Goal: Transaction & Acquisition: Purchase product/service

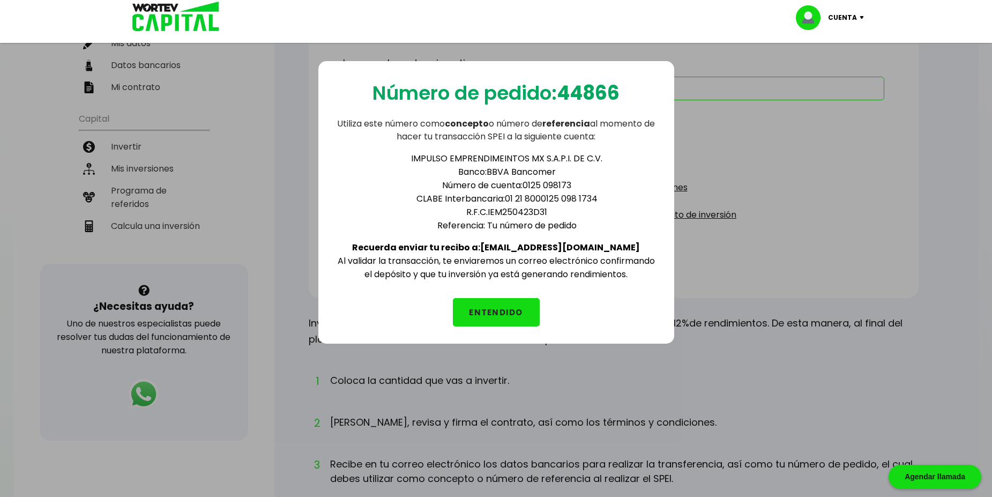
click at [514, 320] on button "ENTENDIDO" at bounding box center [496, 312] width 87 height 28
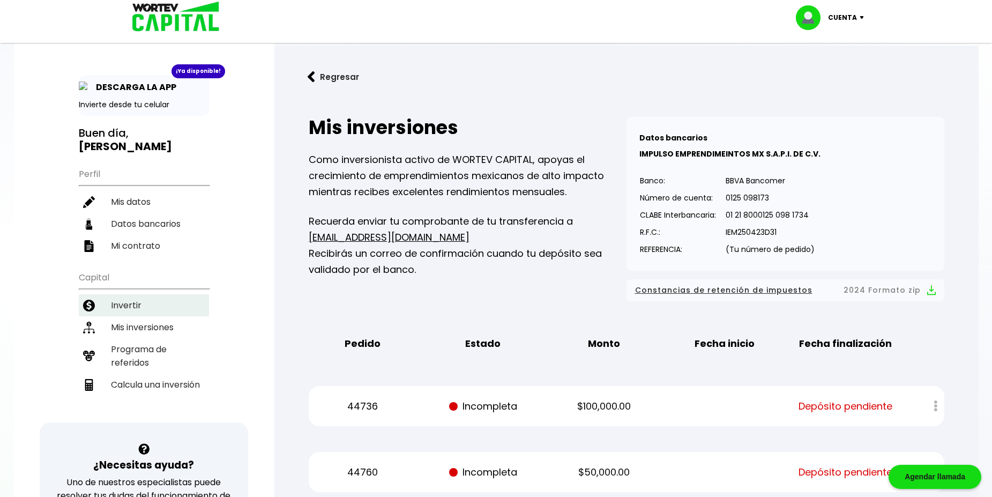
click at [139, 297] on li "Invertir" at bounding box center [144, 305] width 130 height 22
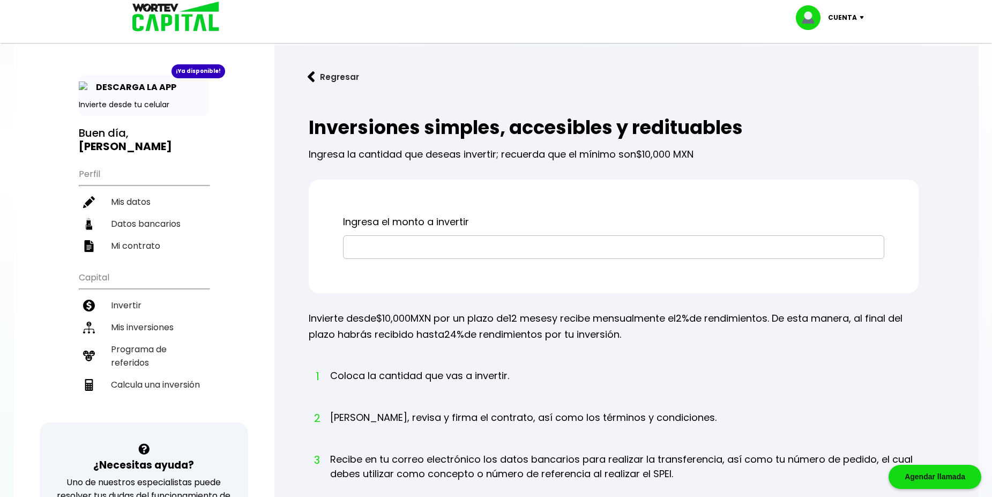
click at [393, 258] on input "text" at bounding box center [614, 247] width 532 height 23
type input "$49,900"
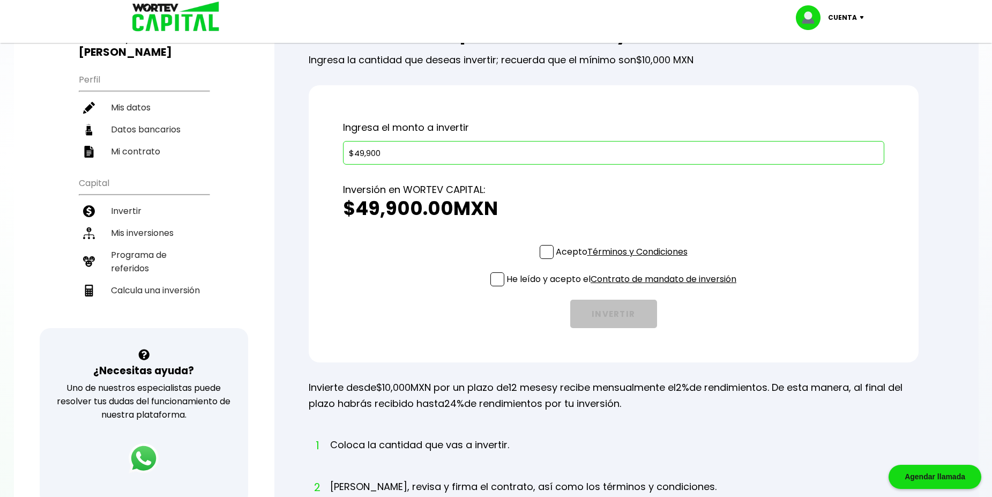
scroll to position [107, 0]
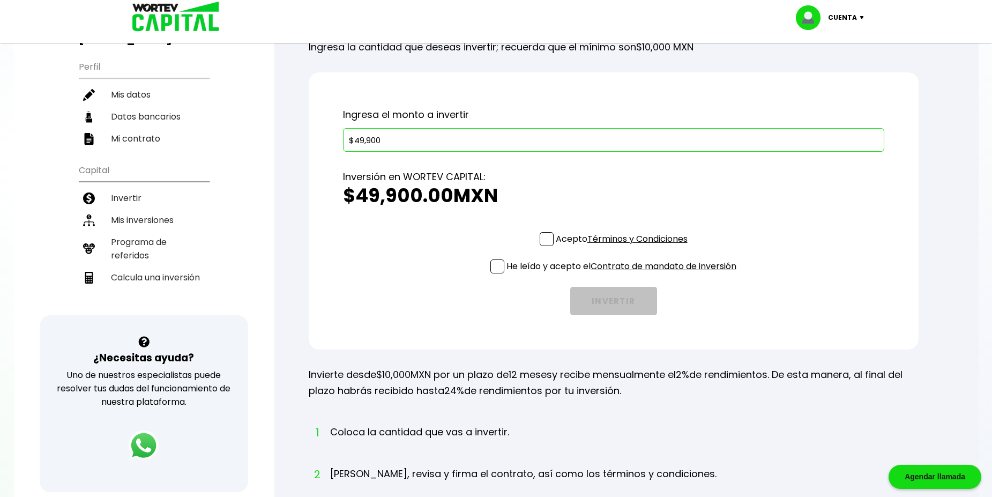
click at [540, 246] on span at bounding box center [547, 239] width 14 height 14
click at [624, 247] on input "Acepto Términos y Condiciones" at bounding box center [624, 247] width 0 height 0
click at [492, 273] on span at bounding box center [497, 266] width 14 height 14
click at [624, 274] on input "He leído y acepto el Contrato de mandato de inversión" at bounding box center [624, 274] width 0 height 0
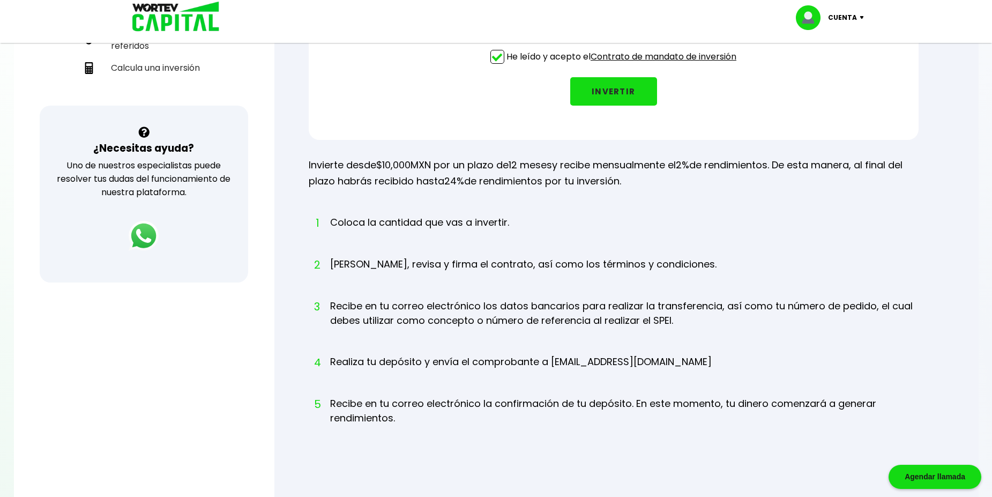
scroll to position [317, 0]
click at [632, 105] on button "INVERTIR" at bounding box center [613, 91] width 87 height 28
